Goal: Transaction & Acquisition: Book appointment/travel/reservation

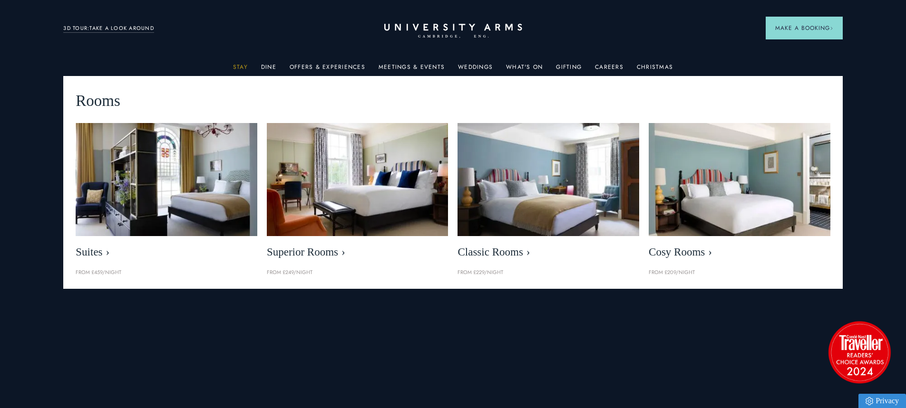
click at [248, 68] on link "Stay" at bounding box center [240, 70] width 15 height 12
click at [245, 67] on link "Stay" at bounding box center [240, 70] width 15 height 12
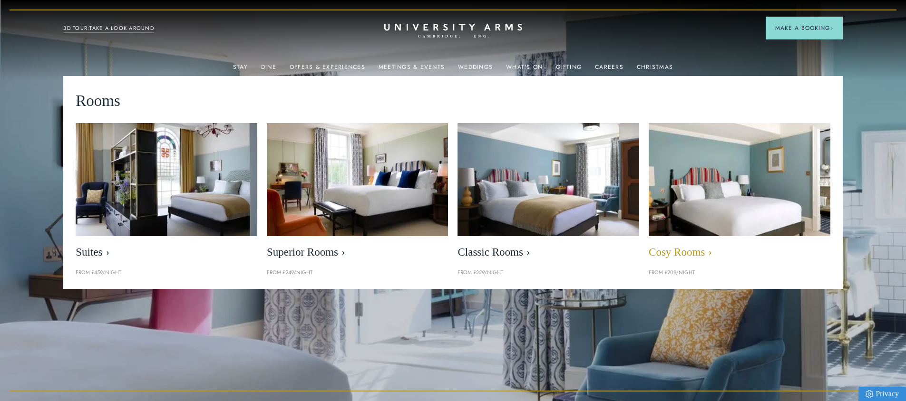
click at [720, 184] on img at bounding box center [739, 180] width 209 height 130
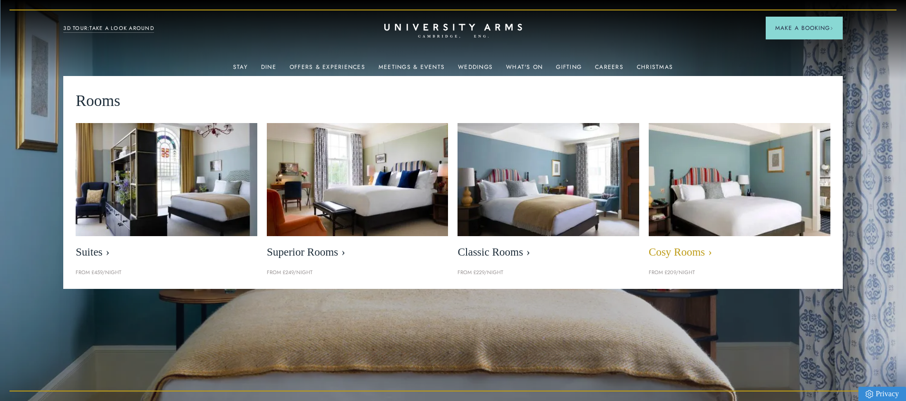
click at [684, 155] on img at bounding box center [739, 180] width 209 height 130
click at [692, 184] on img at bounding box center [739, 180] width 209 height 130
click at [685, 257] on span "Cosy Rooms" at bounding box center [740, 252] width 182 height 13
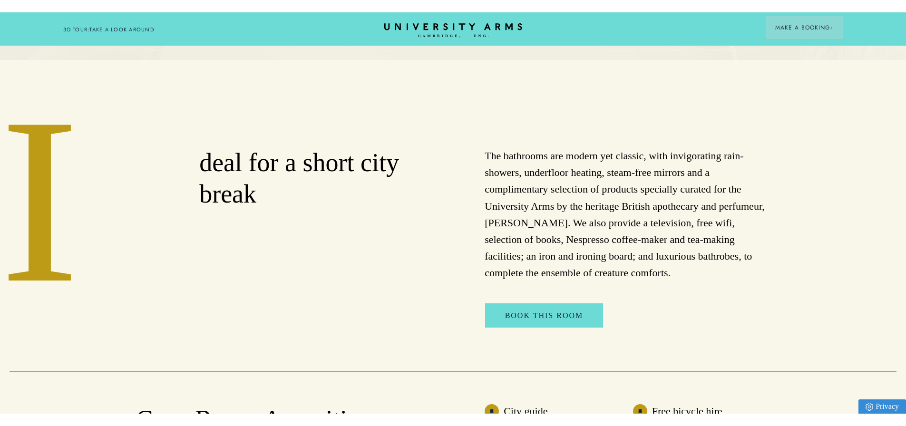
scroll to position [428, 0]
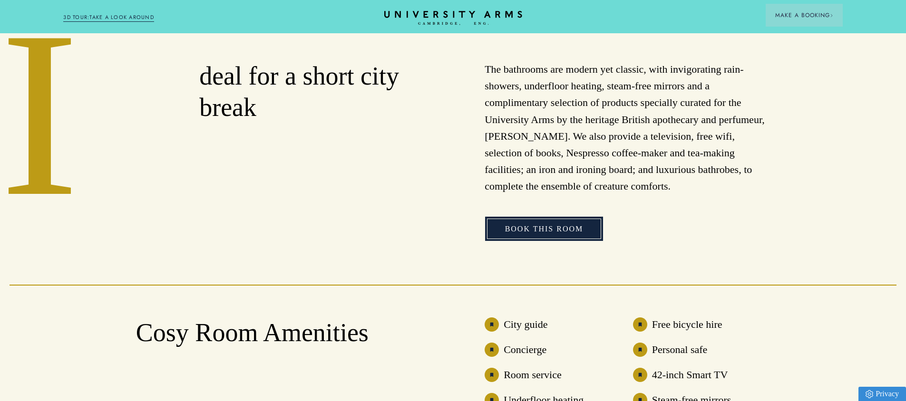
click at [535, 236] on link "Book This Room" at bounding box center [544, 229] width 118 height 25
